Goal: Find specific page/section: Find specific page/section

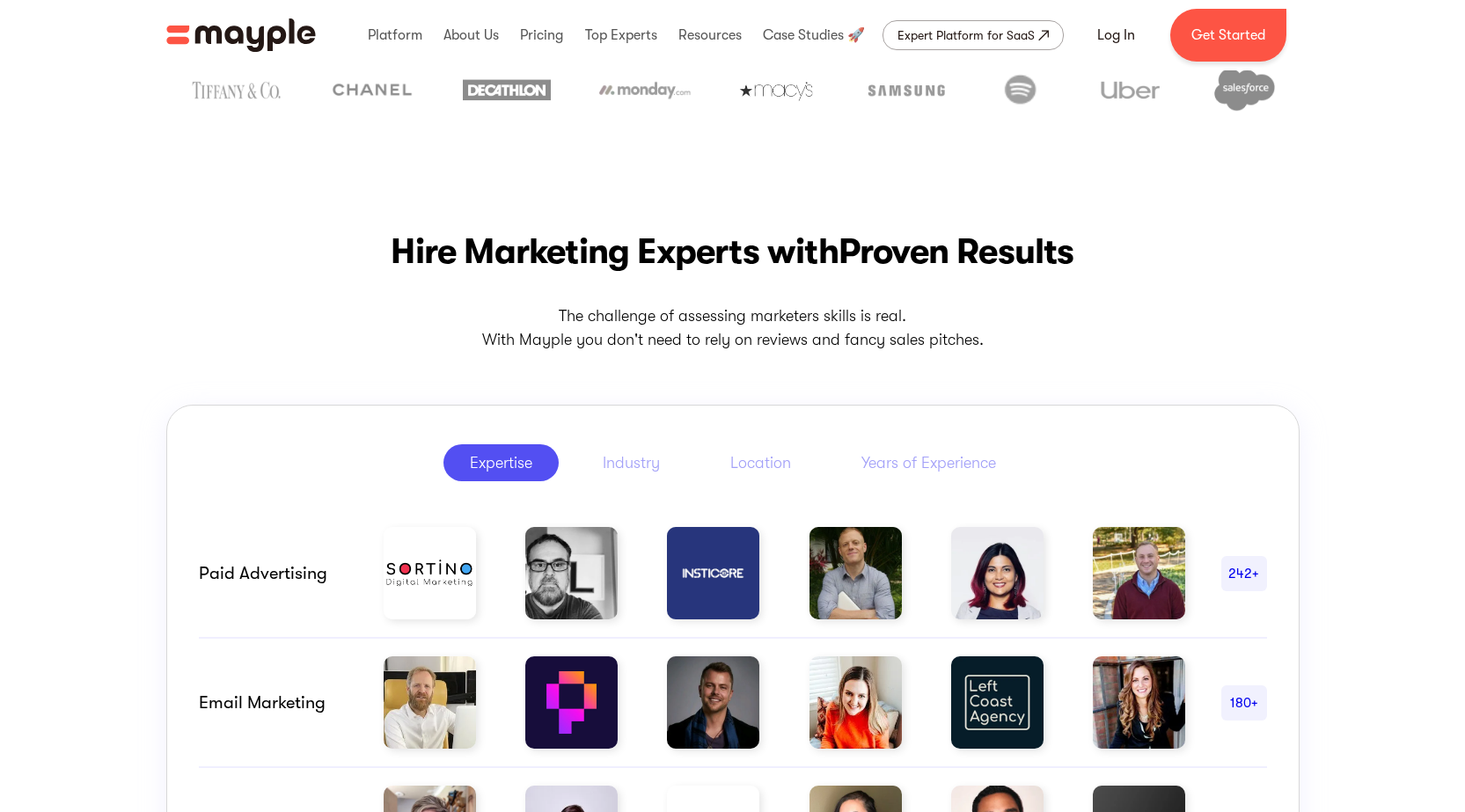
scroll to position [733, 0]
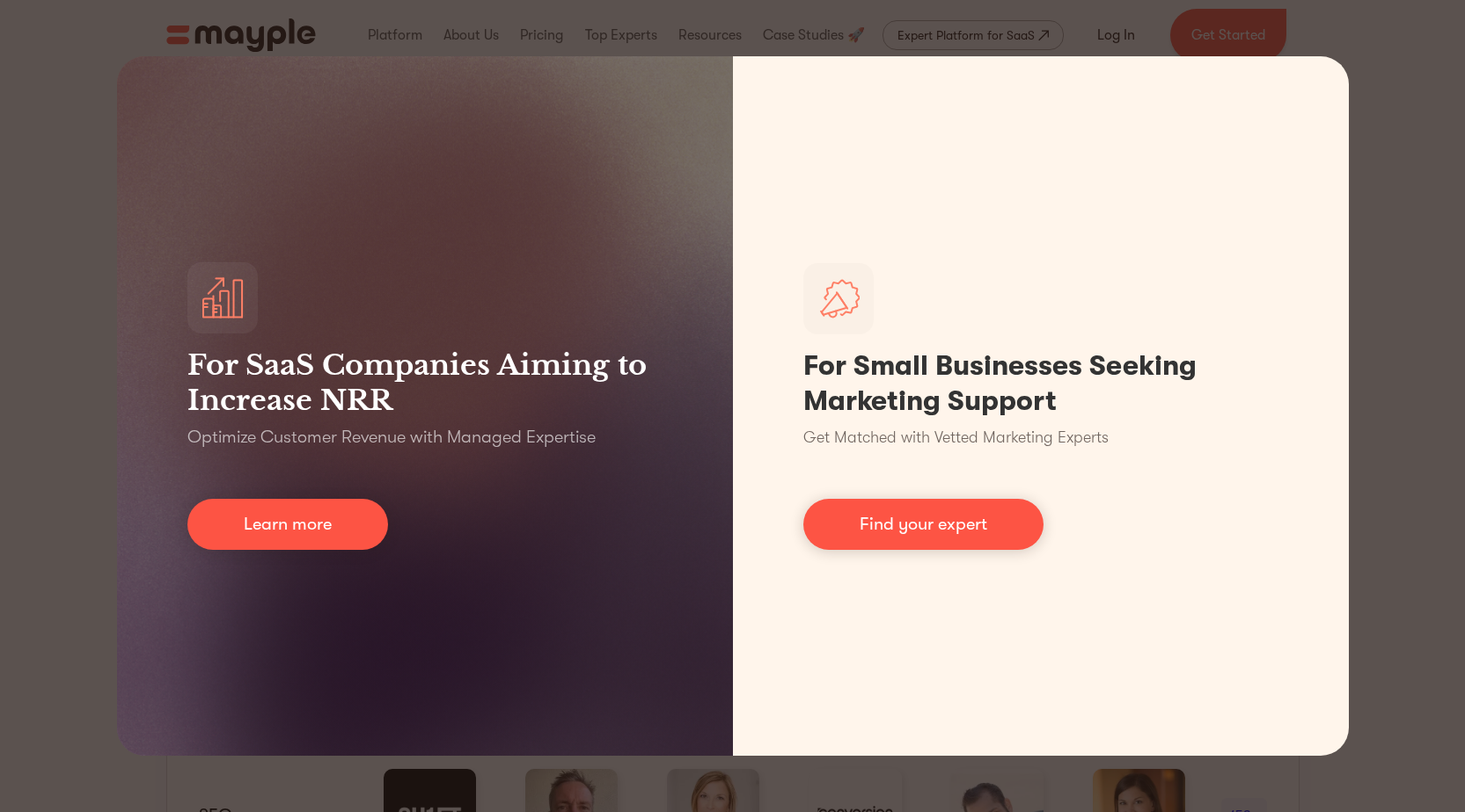
click at [1384, 237] on div "For SaaS Companies Aiming to Increase NRR Optimize Customer Revenue with Manage…" at bounding box center [732, 406] width 1465 height 812
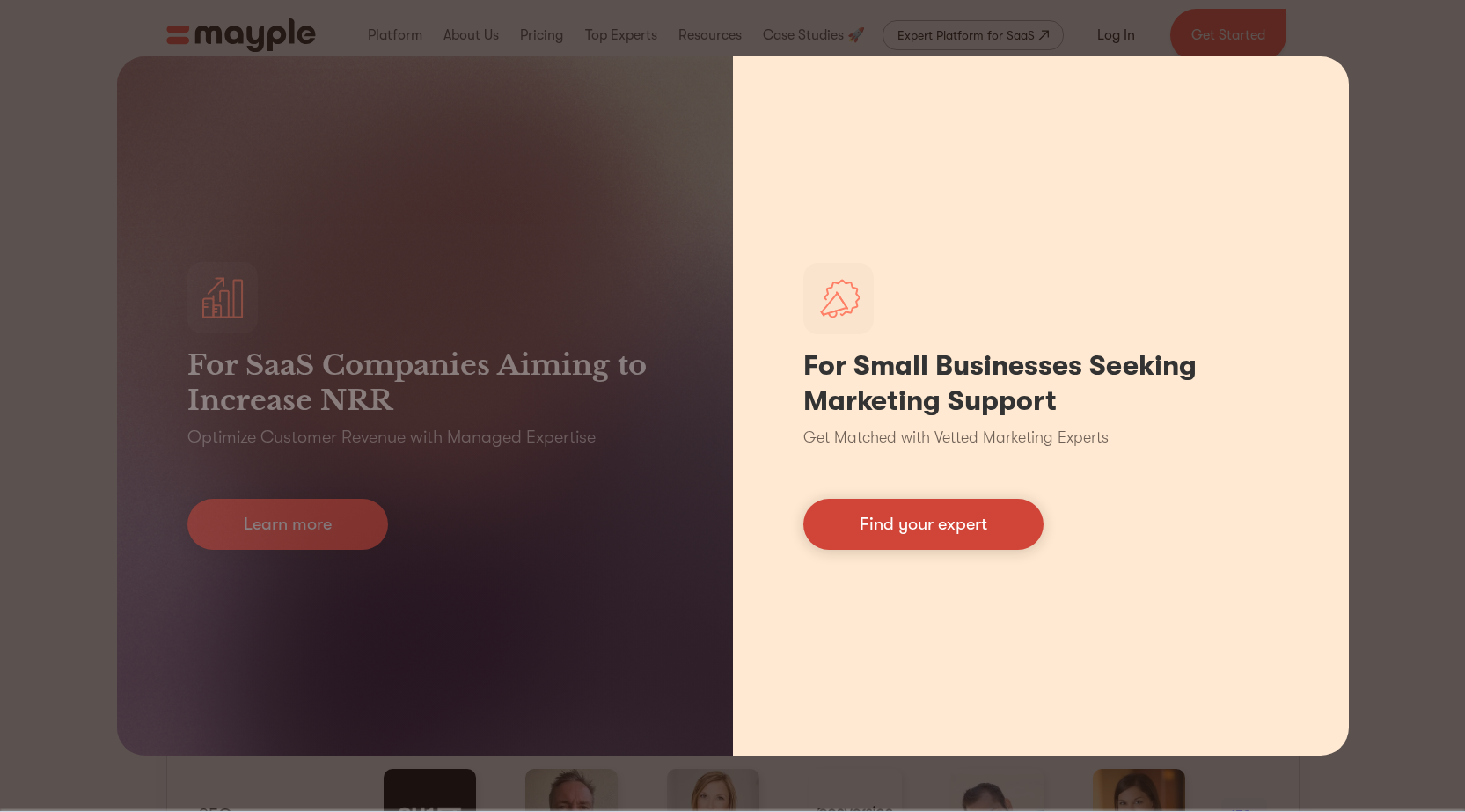
click at [917, 529] on link "Find your expert" at bounding box center [923, 523] width 240 height 51
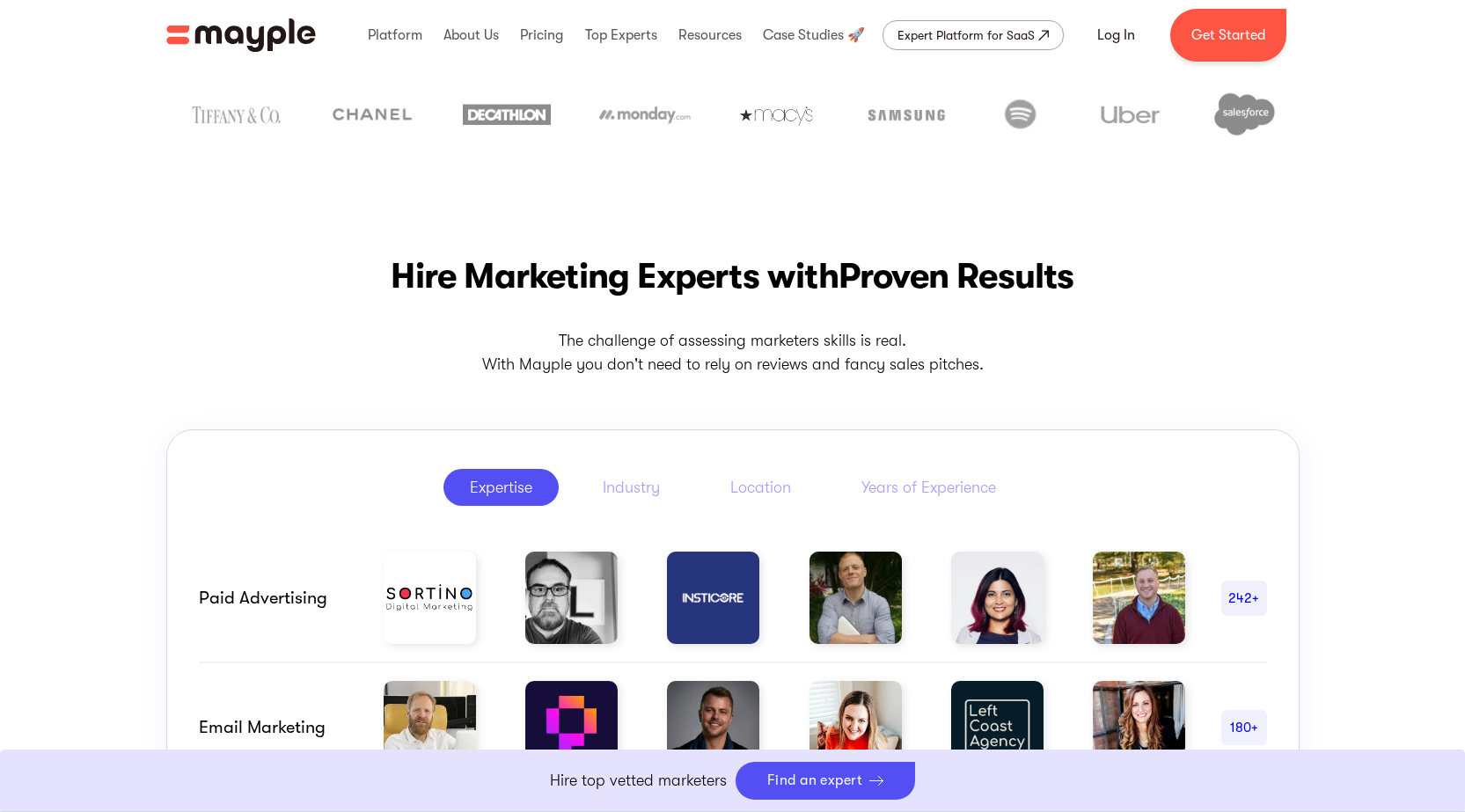
scroll to position [293, 0]
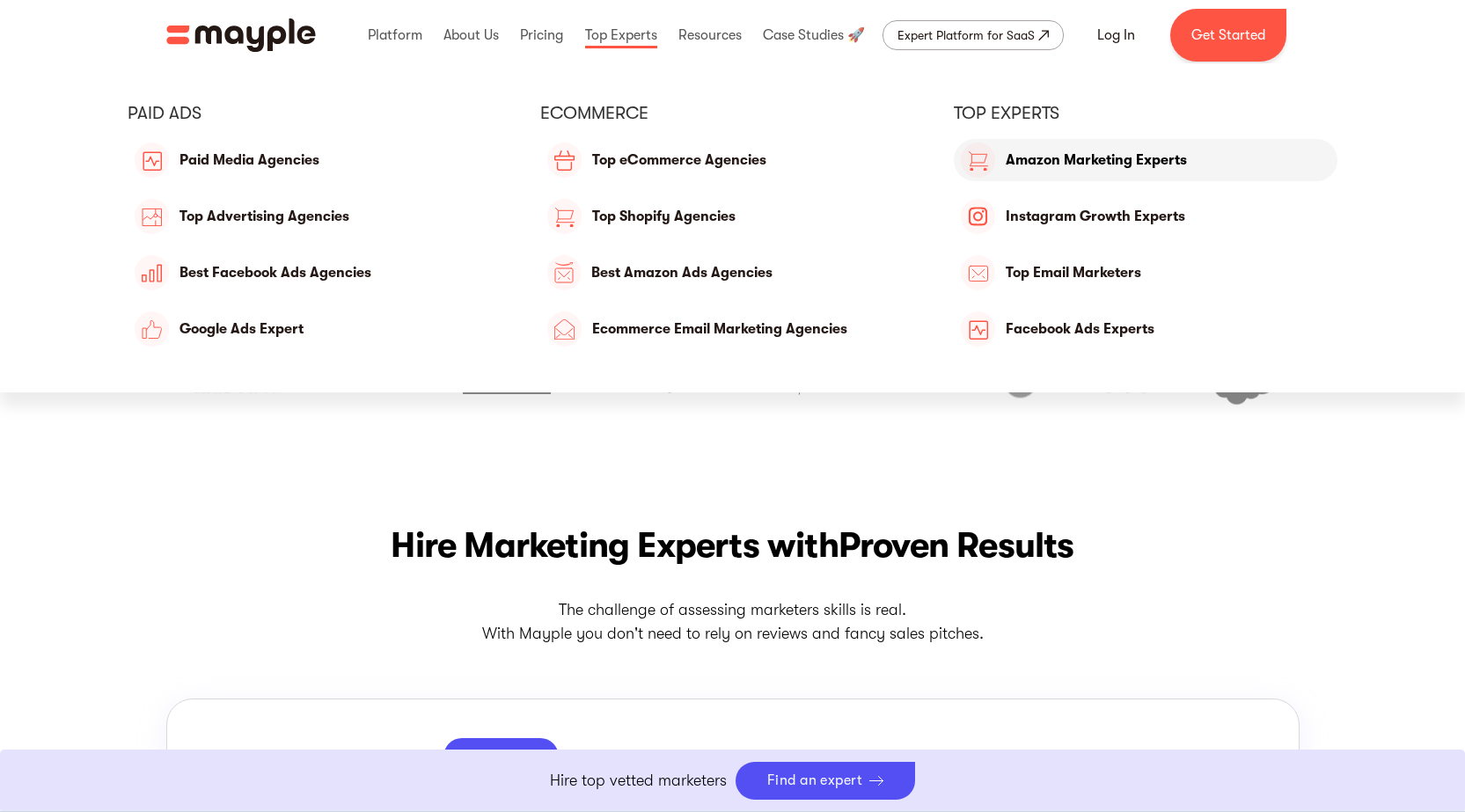
click at [1068, 161] on link "Amazon Marketing Experts" at bounding box center [1146, 160] width 385 height 43
